Goal: Transaction & Acquisition: Purchase product/service

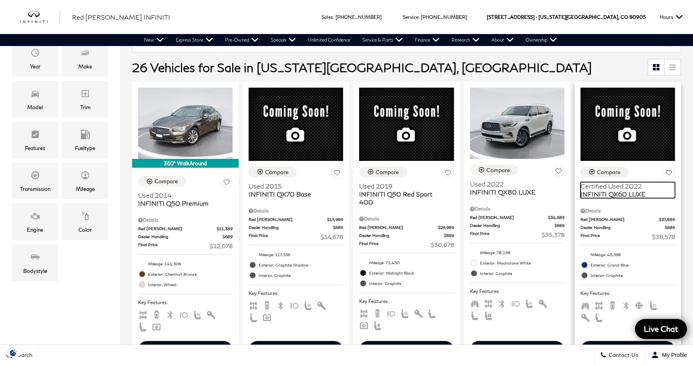
click at [618, 190] on span "INFINITI QX60 LUXE" at bounding box center [624, 194] width 88 height 8
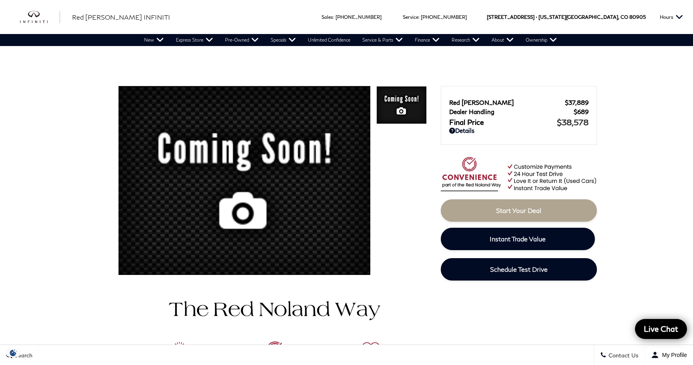
scroll to position [224, 0]
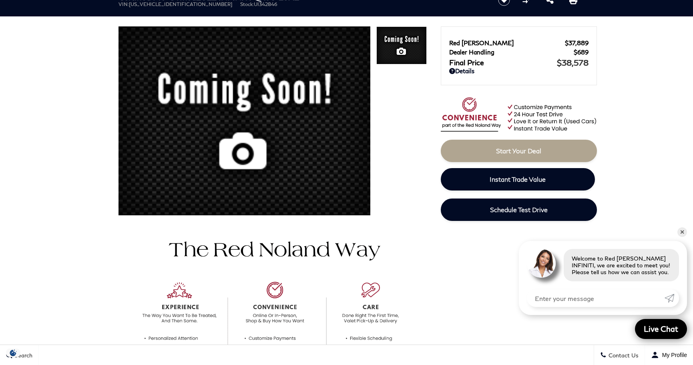
scroll to position [0, 0]
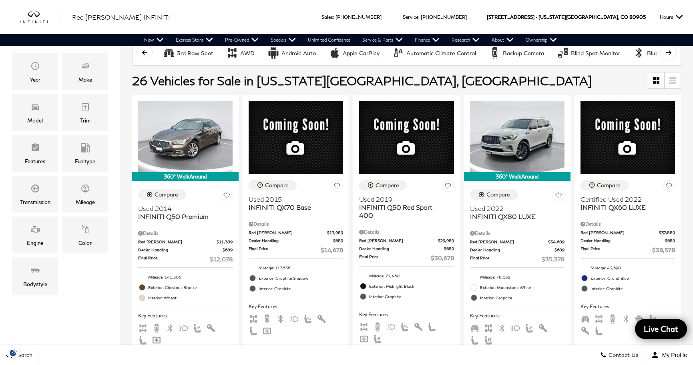
scroll to position [162, 0]
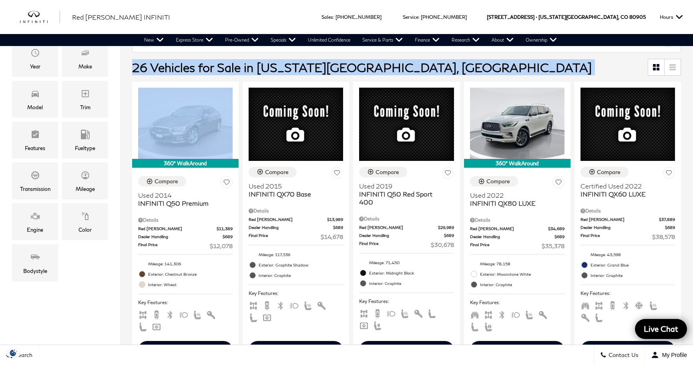
drag, startPoint x: 690, startPoint y: 46, endPoint x: 689, endPoint y: 57, distance: 10.5
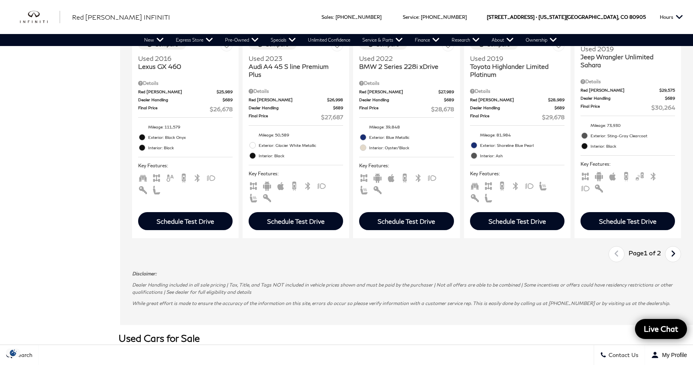
scroll to position [1198, 0]
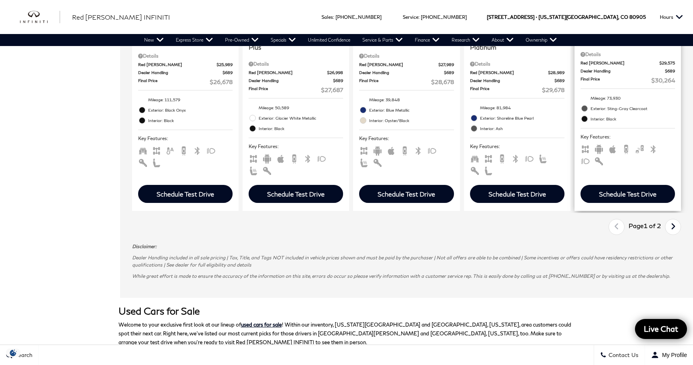
click at [681, 205] on div "Schedule Test Drive" at bounding box center [627, 197] width 106 height 28
click at [675, 232] on icon "next page" at bounding box center [672, 226] width 5 height 13
click at [677, 232] on div "Last Page 1 of 2 Next" at bounding box center [644, 227] width 72 height 16
